Goal: Obtain resource: Obtain resource

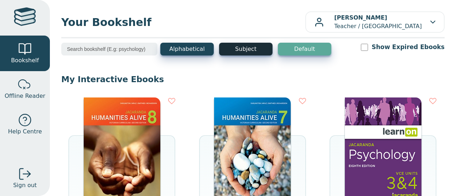
click at [253, 44] on button "Subject" at bounding box center [245, 49] width 53 height 13
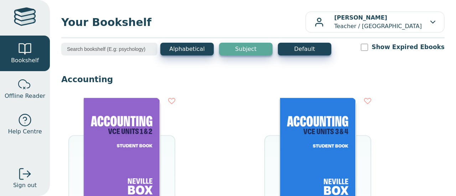
click at [110, 48] on input "search" at bounding box center [109, 49] width 96 height 13
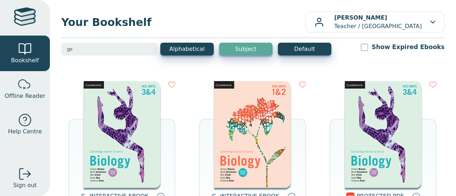
type input "g"
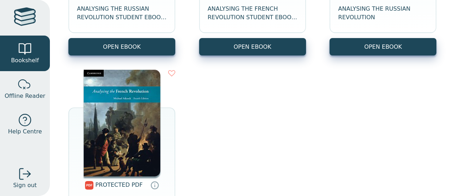
scroll to position [3427, 0]
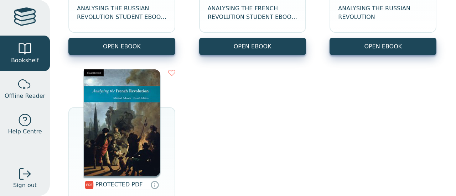
drag, startPoint x: 127, startPoint y: 125, endPoint x: 297, endPoint y: 97, distance: 172.2
drag, startPoint x: 297, startPoint y: 97, endPoint x: 246, endPoint y: 128, distance: 59.3
click at [246, 128] on div "INTERACTIVE EBOOK ANALYSING THE RUSSIAN REVOLUTION STUDENT EBOOK 4E OPEN EBOOK …" at bounding box center [252, 62] width 383 height 381
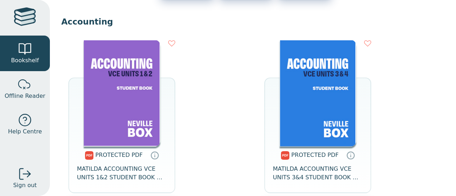
scroll to position [0, 0]
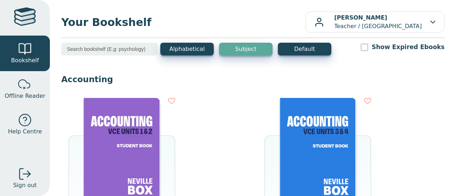
drag, startPoint x: 250, startPoint y: 45, endPoint x: 235, endPoint y: 42, distance: 15.8
click at [235, 42] on div "Your Bookshelf Joananne Murray Teacher / Rowville Secondary College My Support …" at bounding box center [253, 98] width 406 height 196
click at [239, 50] on button "Subject" at bounding box center [245, 49] width 53 height 13
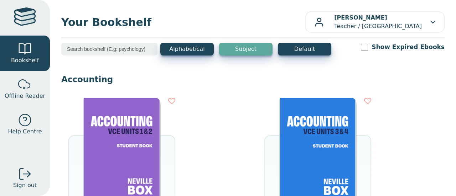
click at [239, 50] on button "Subject" at bounding box center [245, 49] width 53 height 13
click at [202, 52] on button "Alphabetical" at bounding box center [186, 49] width 53 height 13
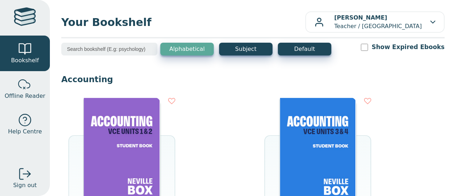
click at [202, 52] on button "Alphabetical" at bounding box center [186, 49] width 53 height 13
click at [236, 51] on button "Subject" at bounding box center [245, 49] width 53 height 13
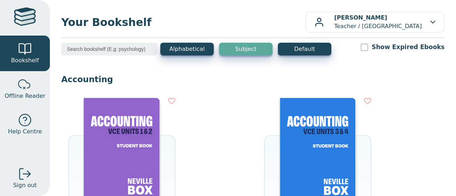
click at [236, 51] on button "Subject" at bounding box center [245, 49] width 53 height 13
click at [132, 51] on input "search" at bounding box center [109, 49] width 96 height 13
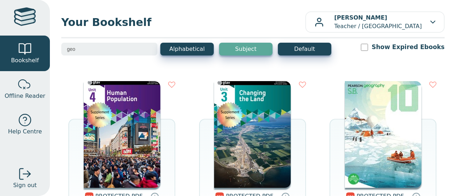
type input "geo"
click at [370, 118] on img at bounding box center [383, 134] width 77 height 107
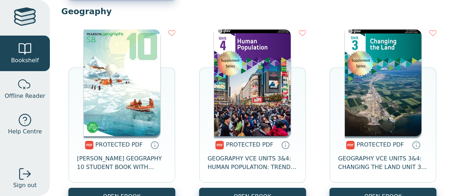
scroll to position [2289, 0]
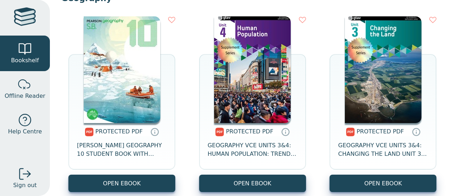
click at [124, 134] on span "PROTECTED PDF" at bounding box center [118, 131] width 47 height 7
click at [127, 188] on link "OPEN EBOOK" at bounding box center [121, 183] width 107 height 17
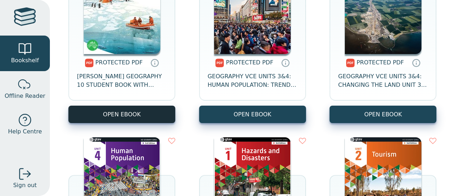
scroll to position [2359, 0]
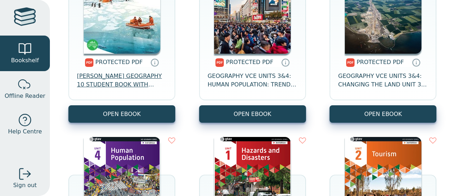
click at [102, 89] on span "[PERSON_NAME] GEOGRAPHY 10 STUDENT BOOK WITH READER+" at bounding box center [122, 80] width 90 height 17
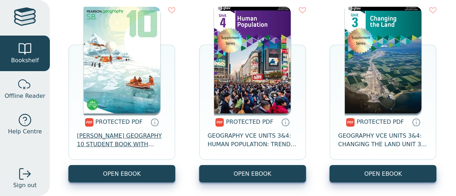
scroll to position [2297, 0]
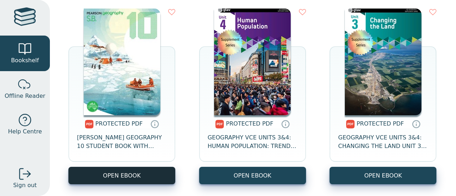
click at [122, 176] on link "OPEN EBOOK" at bounding box center [121, 175] width 107 height 17
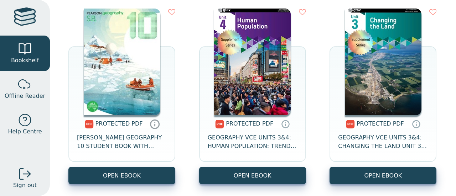
click at [153, 124] on icon at bounding box center [155, 124] width 11 height 10
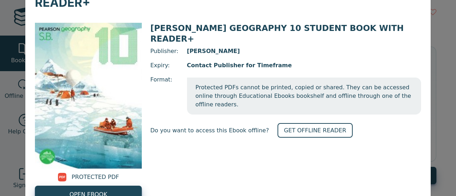
scroll to position [55, 0]
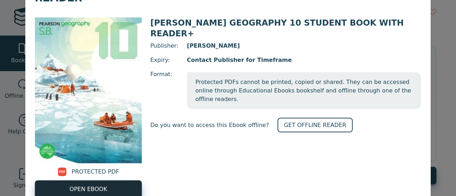
click at [76, 185] on span "OPEN EBOOK" at bounding box center [88, 189] width 38 height 9
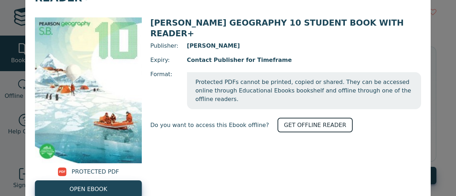
click at [287, 118] on link "GET OFFLINE READER" at bounding box center [315, 125] width 75 height 15
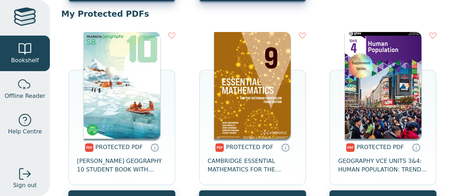
scroll to position [1985, 0]
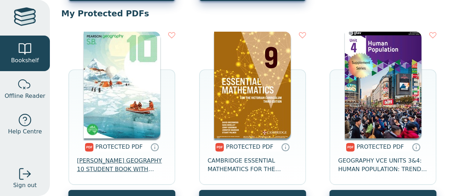
click at [117, 161] on span "PEARSON GEOGRAPHY 10 STUDENT BOOK WITH READER+" at bounding box center [122, 165] width 90 height 17
click at [155, 149] on icon at bounding box center [155, 149] width 0 height 2
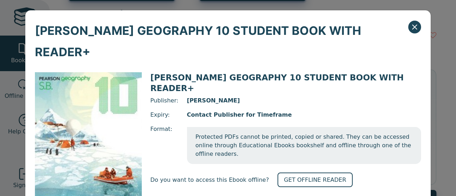
scroll to position [55, 0]
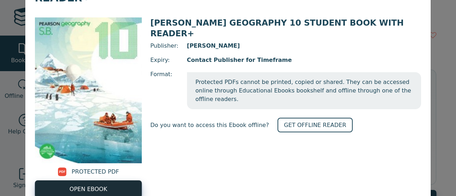
click at [89, 185] on span "OPEN EBOOK" at bounding box center [88, 189] width 38 height 9
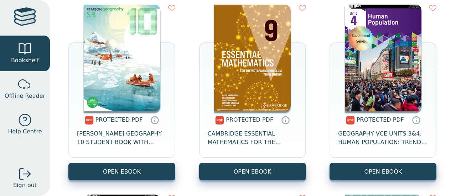
scroll to position [2014, 0]
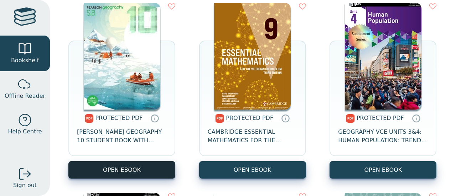
click at [116, 168] on link "OPEN EBOOK" at bounding box center [121, 169] width 107 height 17
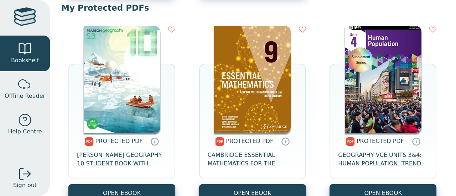
scroll to position [1991, 0]
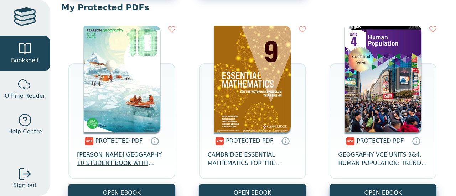
click at [118, 155] on span "[PERSON_NAME] GEOGRAPHY 10 STUDENT BOOK WITH READER+" at bounding box center [122, 159] width 90 height 17
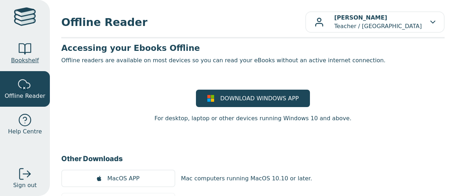
click at [25, 49] on div at bounding box center [25, 49] width 14 height 14
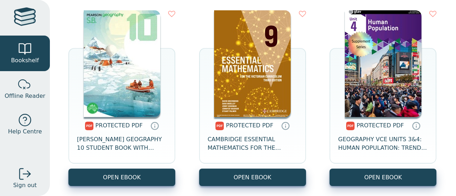
scroll to position [2006, 0]
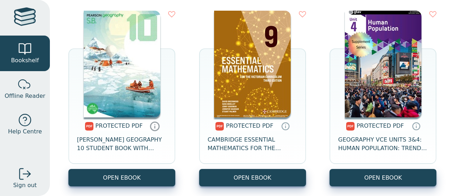
click at [153, 130] on icon at bounding box center [155, 126] width 11 height 10
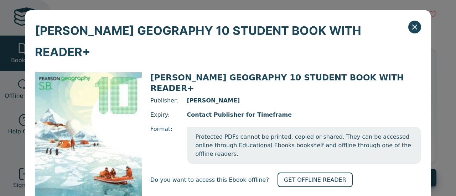
scroll to position [0, 0]
click at [94, 106] on img at bounding box center [88, 145] width 107 height 146
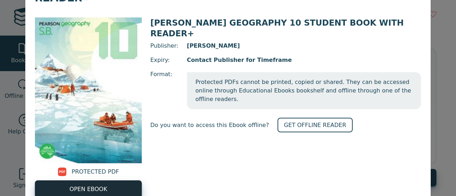
click at [73, 185] on span "OPEN EBOOK" at bounding box center [88, 189] width 38 height 9
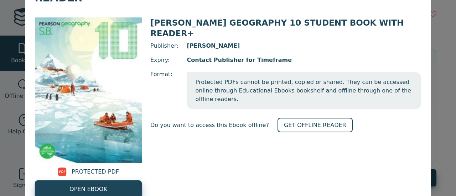
scroll to position [0, 0]
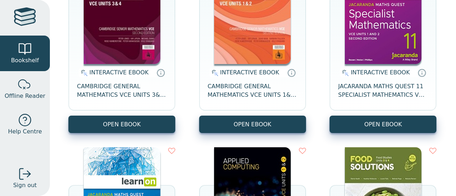
scroll to position [1449, 0]
